Goal: Task Accomplishment & Management: Complete application form

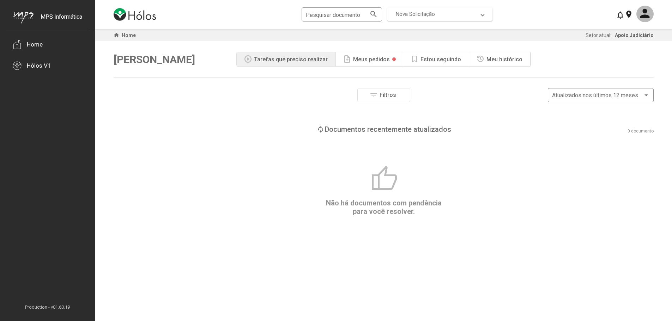
click at [481, 14] on span at bounding box center [482, 14] width 3 height 6
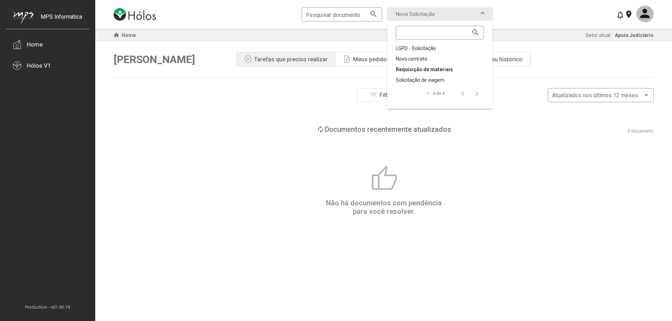
click at [413, 66] on div "Requisição de materiais" at bounding box center [440, 69] width 88 height 7
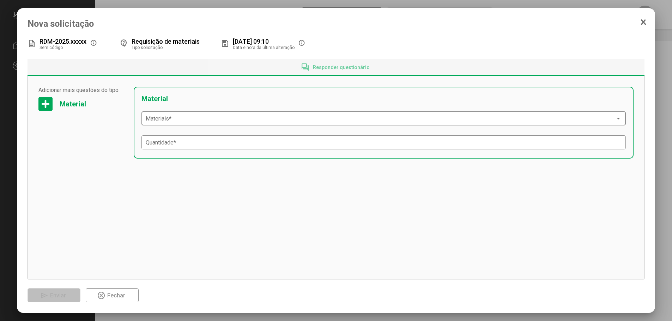
click at [182, 120] on span at bounding box center [381, 119] width 470 height 6
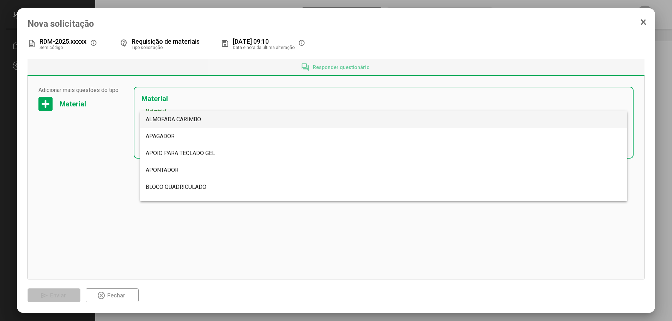
click at [168, 228] on div at bounding box center [336, 160] width 672 height 321
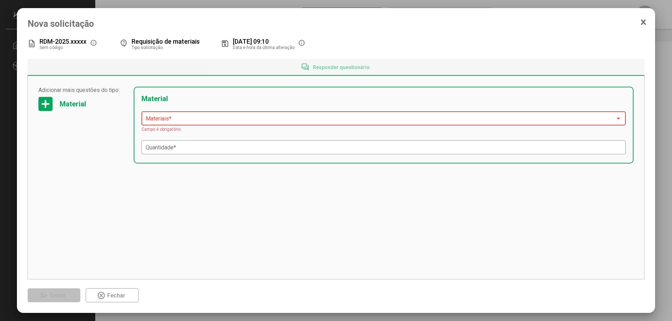
click at [184, 120] on span at bounding box center [381, 119] width 470 height 6
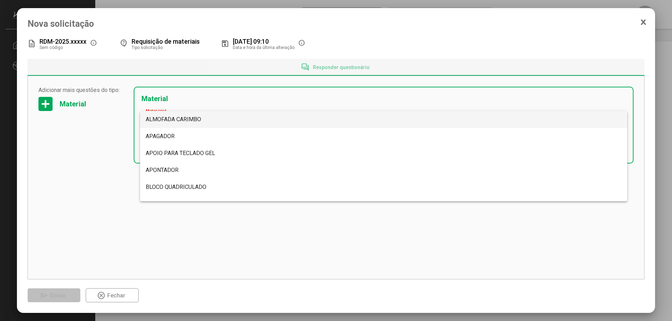
scroll to position [2027, 0]
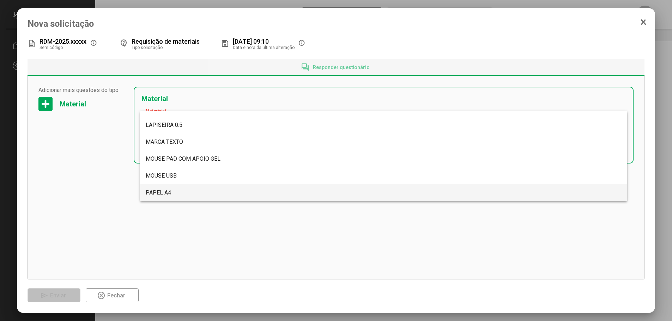
click at [176, 197] on span "PAPEL A4" at bounding box center [384, 193] width 476 height 17
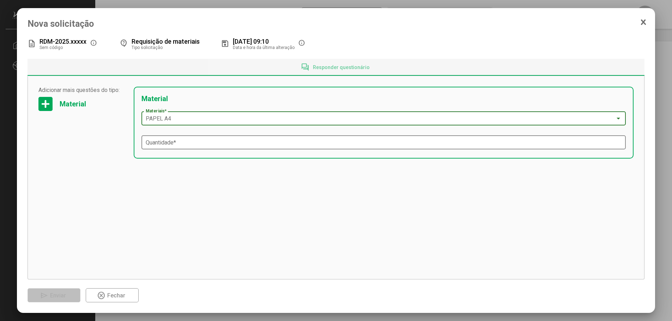
click at [174, 138] on div "Quantidade *" at bounding box center [384, 142] width 476 height 16
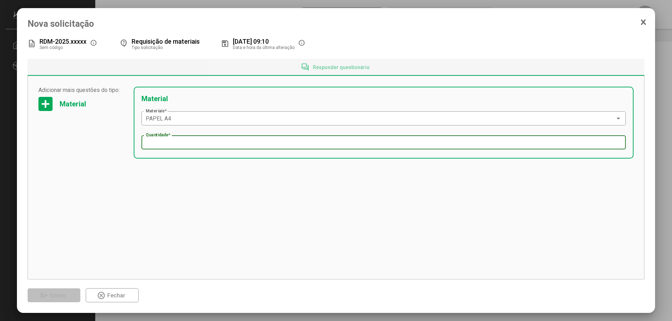
type input "*"
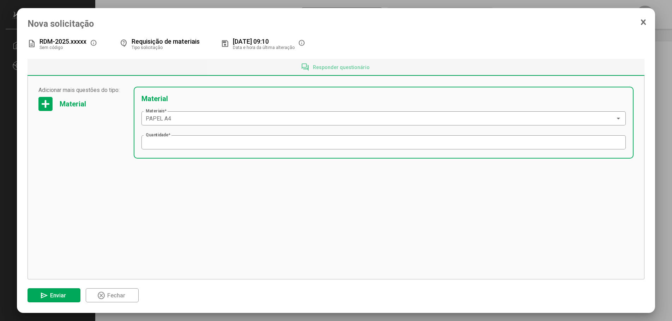
click at [187, 236] on div "Adicionar mais questões do tipo: Material Adicionar mais questões do tipo: Mate…" at bounding box center [337, 178] width 618 height 204
click at [52, 291] on span "send Enviar" at bounding box center [54, 296] width 28 height 12
